Goal: Task Accomplishment & Management: Complete application form

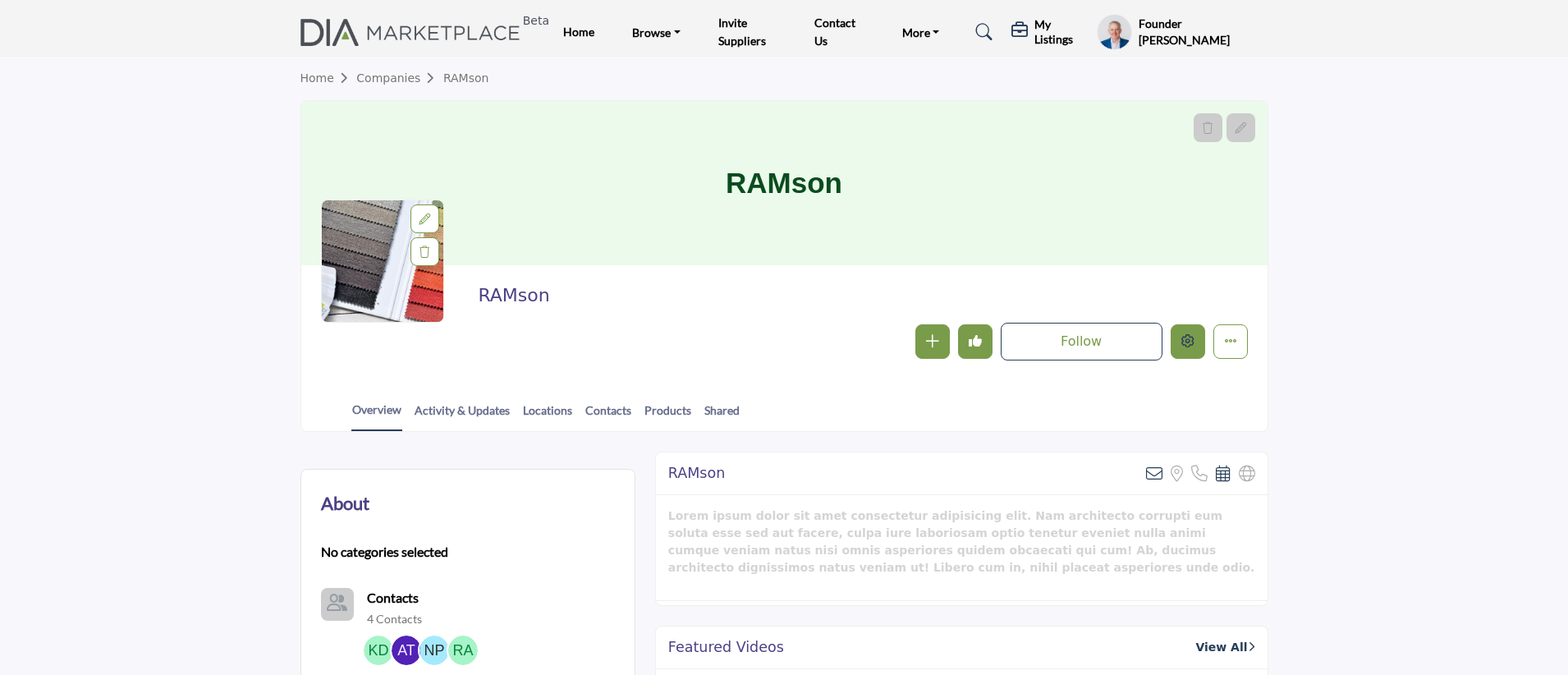
click at [1187, 341] on icon "Edit company" at bounding box center [1187, 340] width 13 height 13
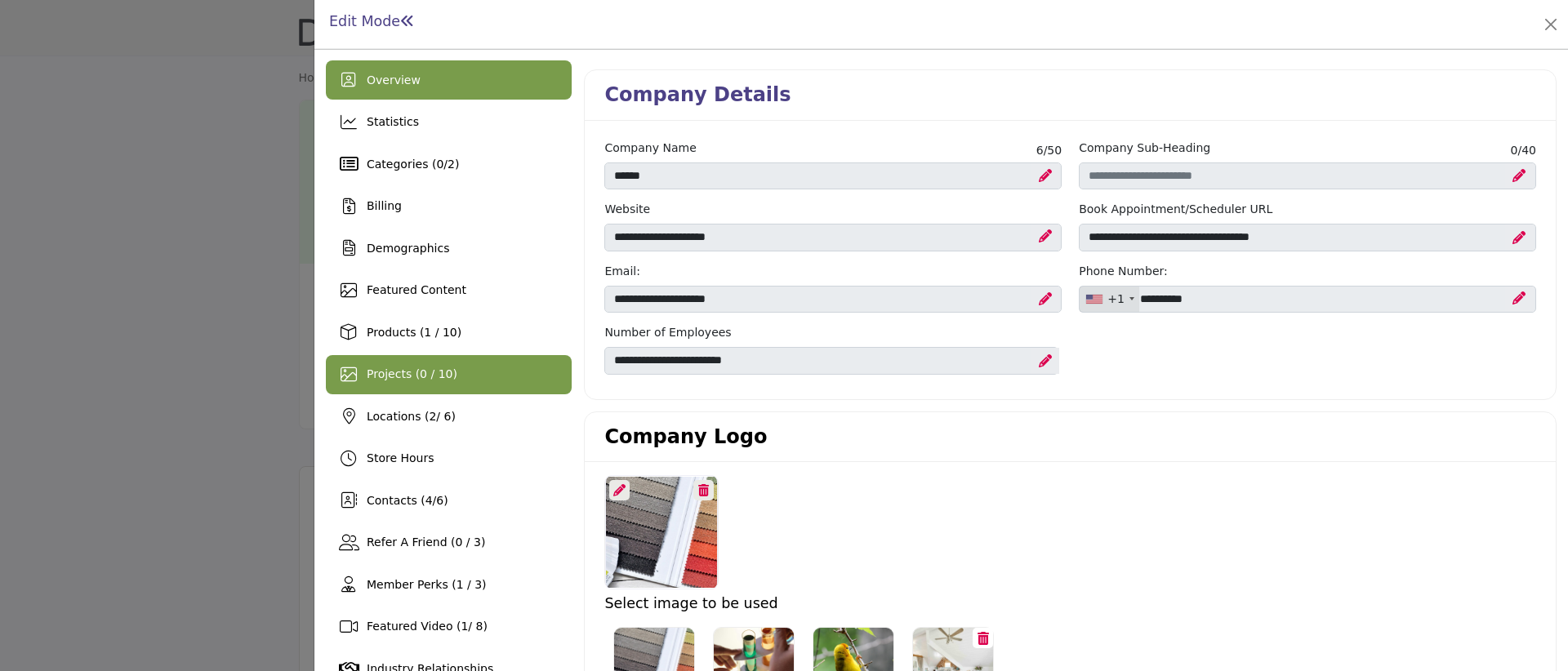
click at [447, 373] on span "Projects (0 / 10)" at bounding box center [411, 373] width 90 height 13
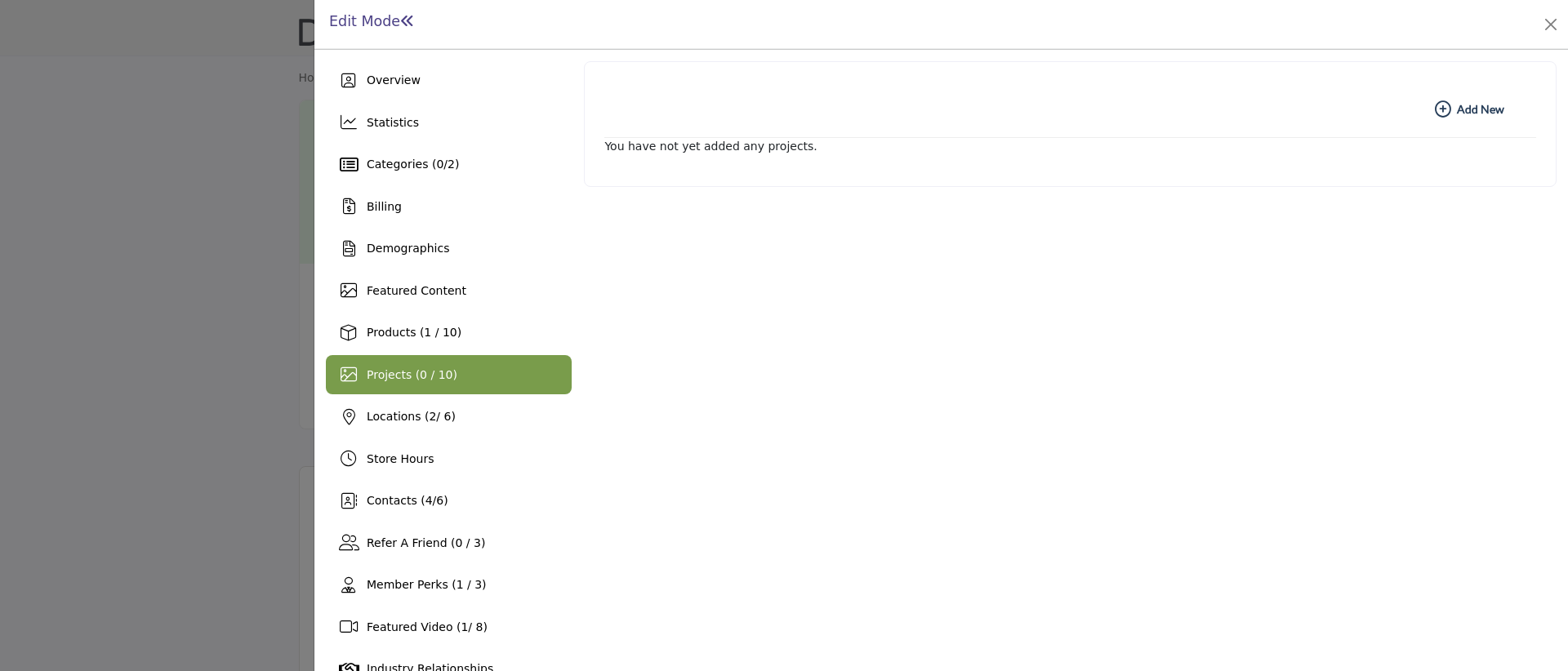
click at [1462, 109] on b "Add New Add New" at bounding box center [1470, 109] width 70 height 16
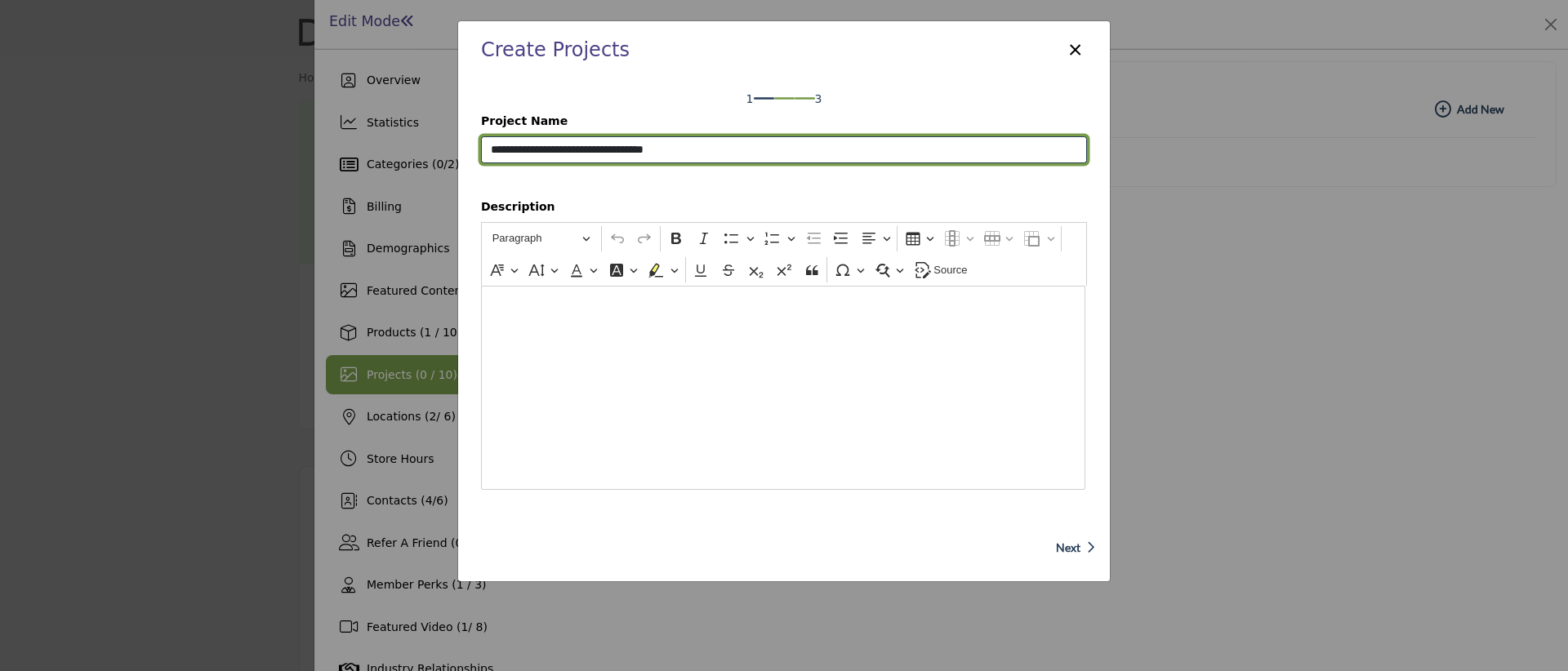
type input "**********"
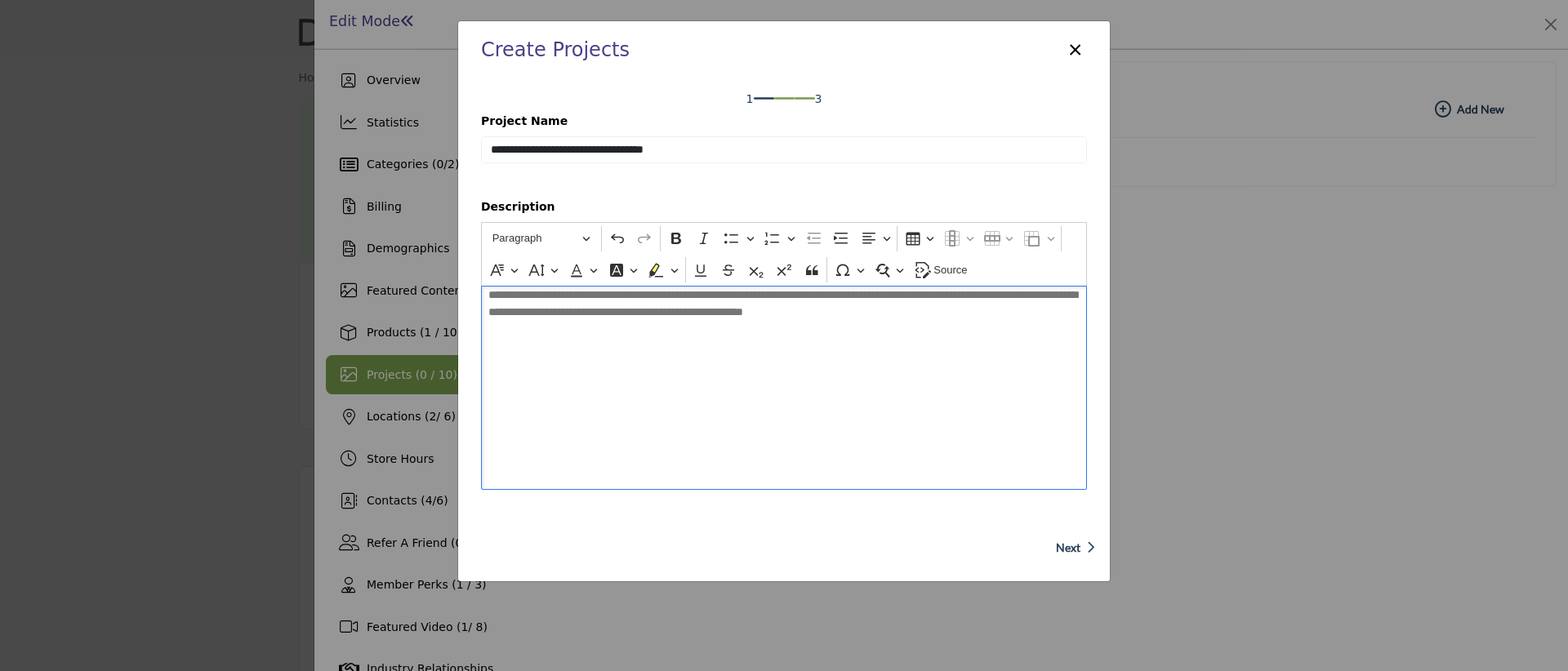
click at [1070, 547] on span "Next" at bounding box center [1067, 547] width 24 height 16
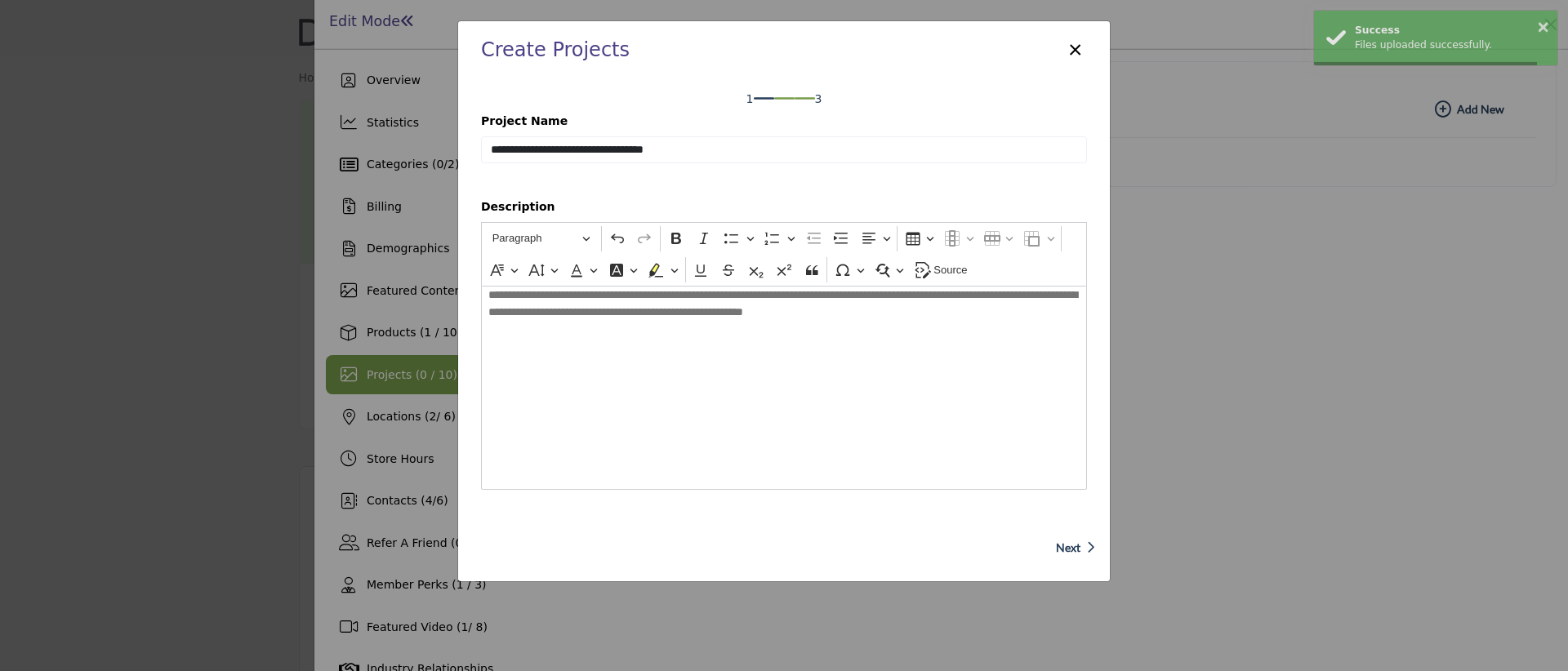
click at [1056, 554] on span "Next" at bounding box center [1067, 547] width 24 height 16
click at [1086, 546] on icon "button" at bounding box center [1090, 546] width 9 height 15
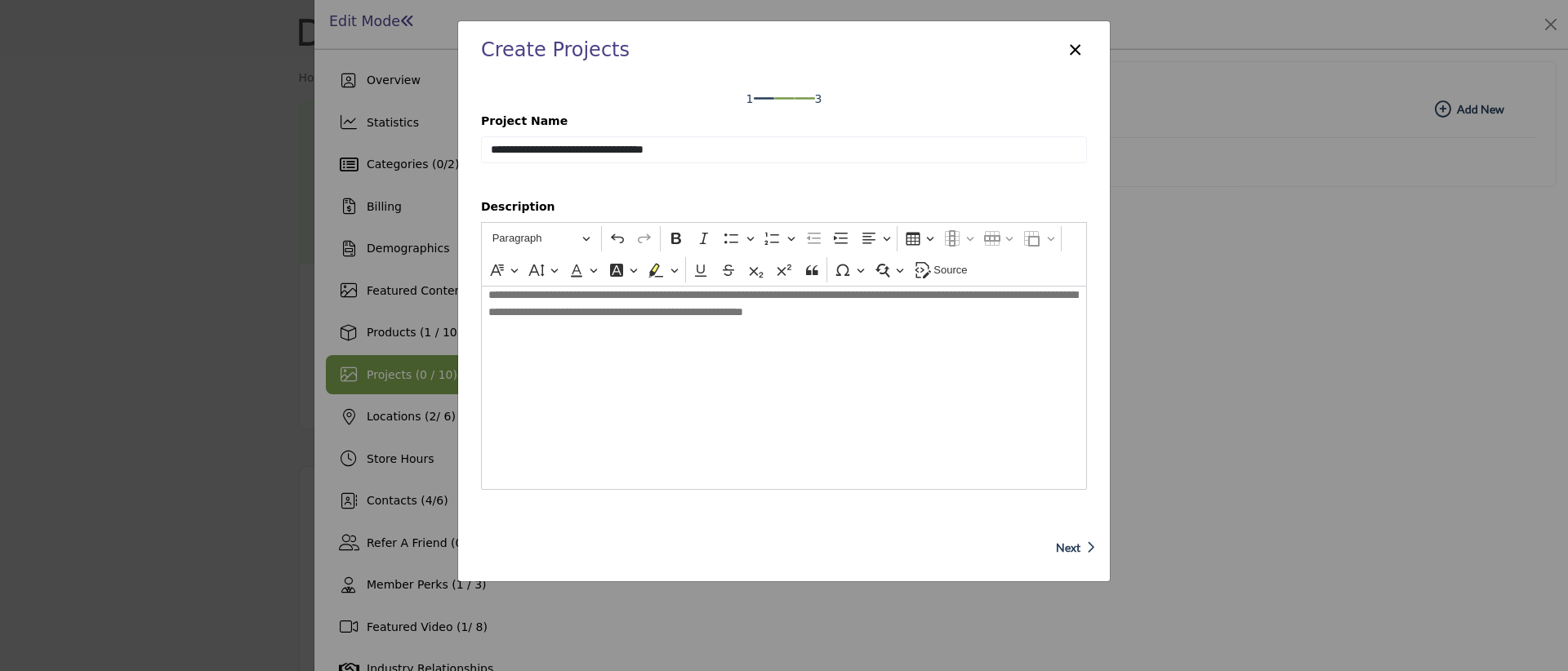
click at [1072, 549] on span "Next" at bounding box center [1067, 547] width 24 height 16
click at [1070, 547] on span "Next" at bounding box center [1067, 547] width 24 height 16
